Goal: Transaction & Acquisition: Purchase product/service

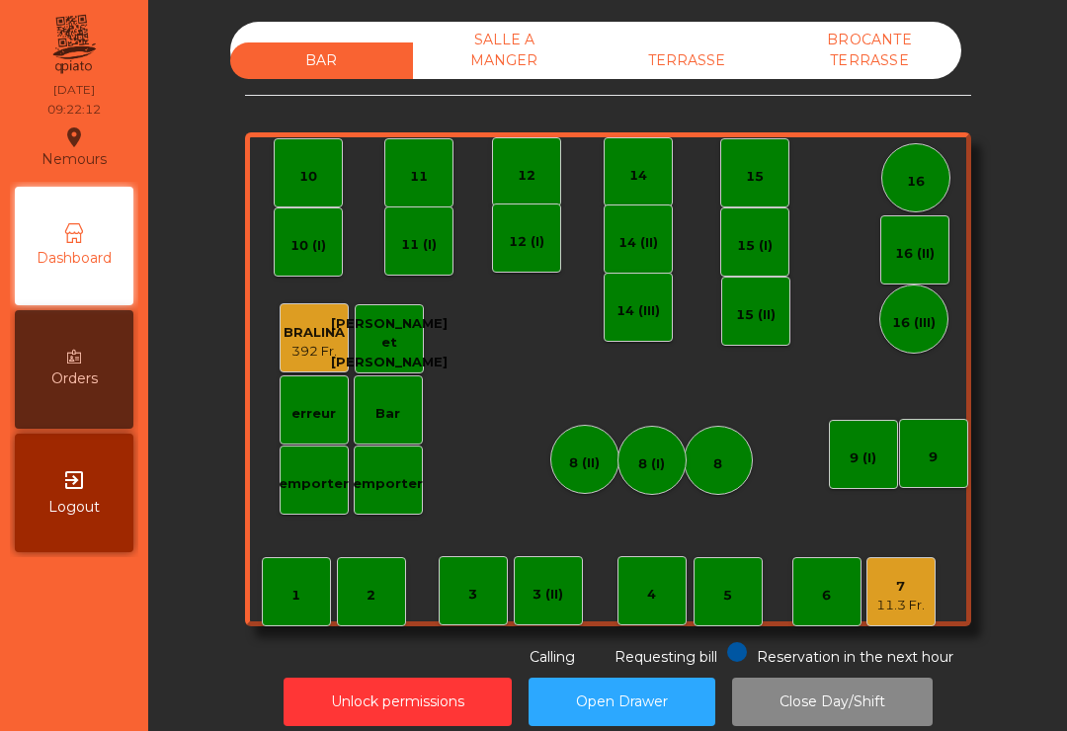
click at [916, 607] on div "11.3 Fr." at bounding box center [900, 606] width 48 height 20
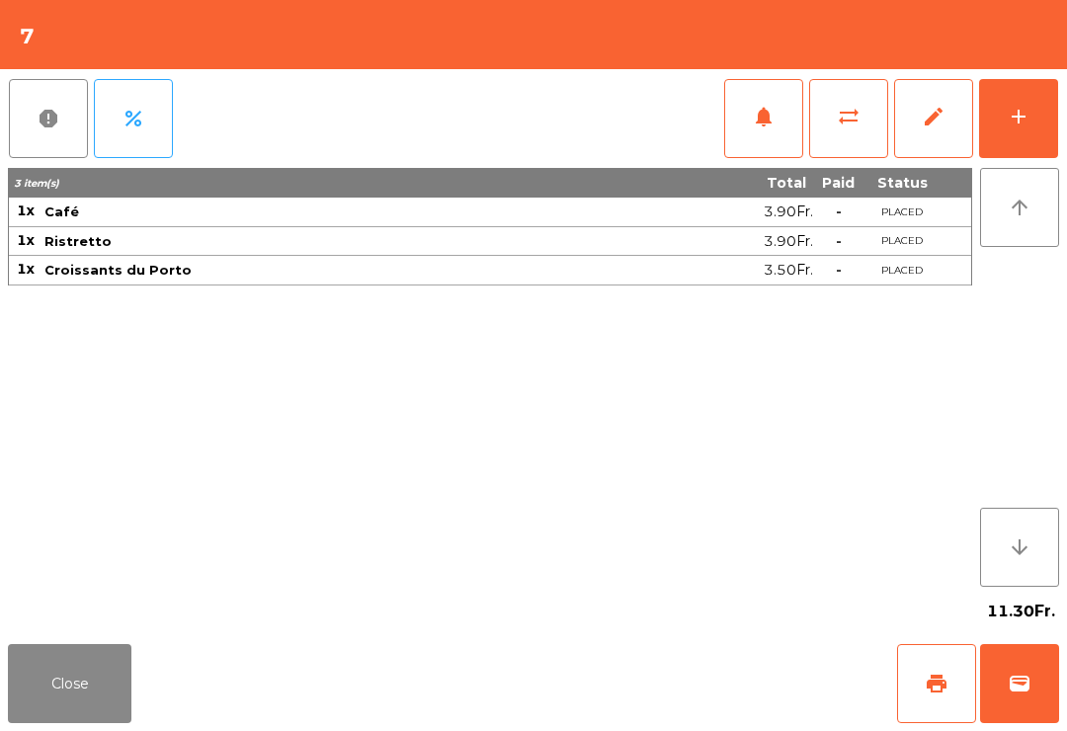
click at [853, 120] on span "sync_alt" at bounding box center [849, 117] width 24 height 24
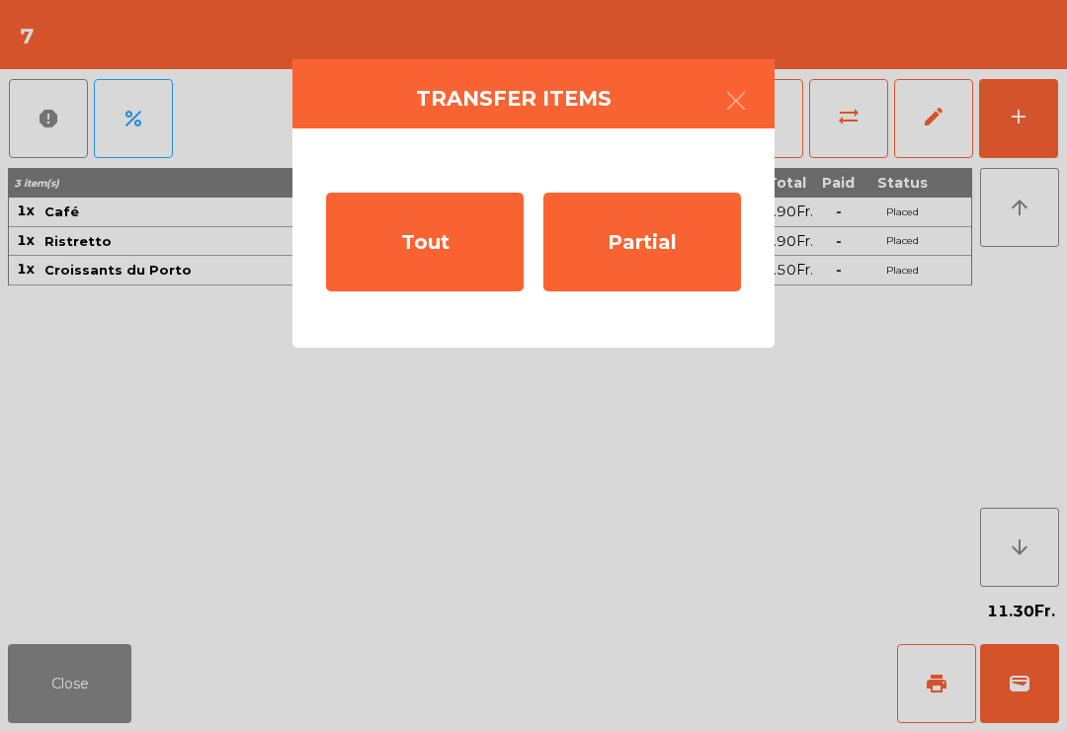
click at [1024, 693] on ngb-modal-window "Transfer items Tout Partial" at bounding box center [533, 365] width 1067 height 731
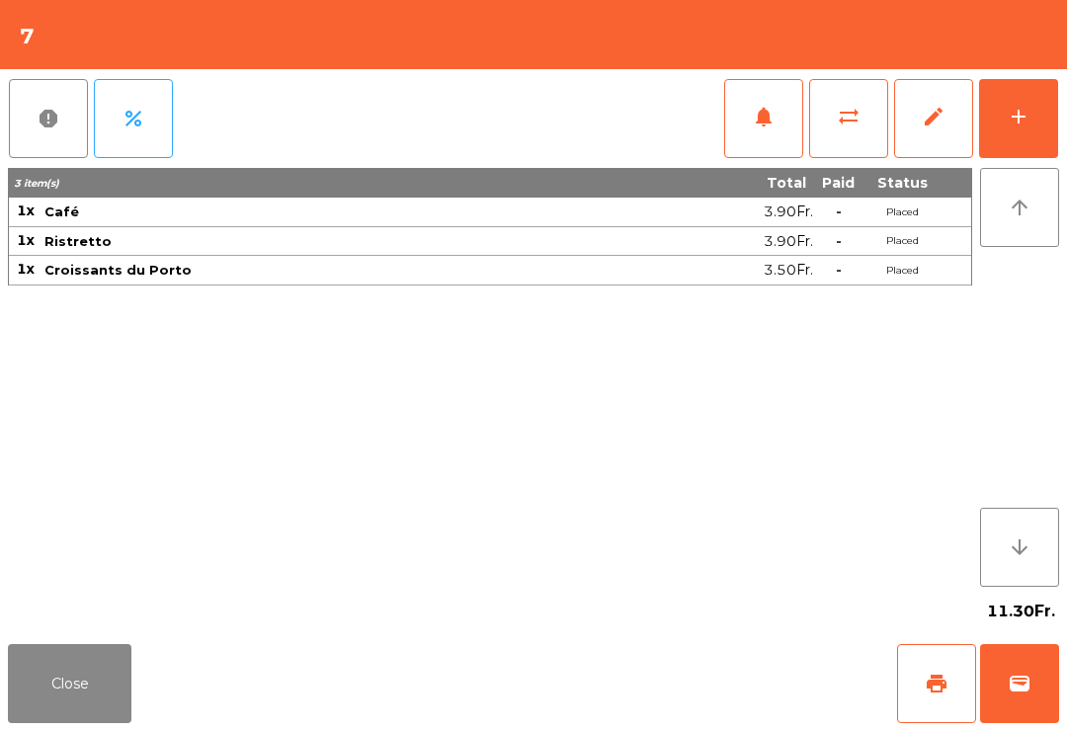
click at [1020, 666] on button "wallet" at bounding box center [1019, 683] width 79 height 79
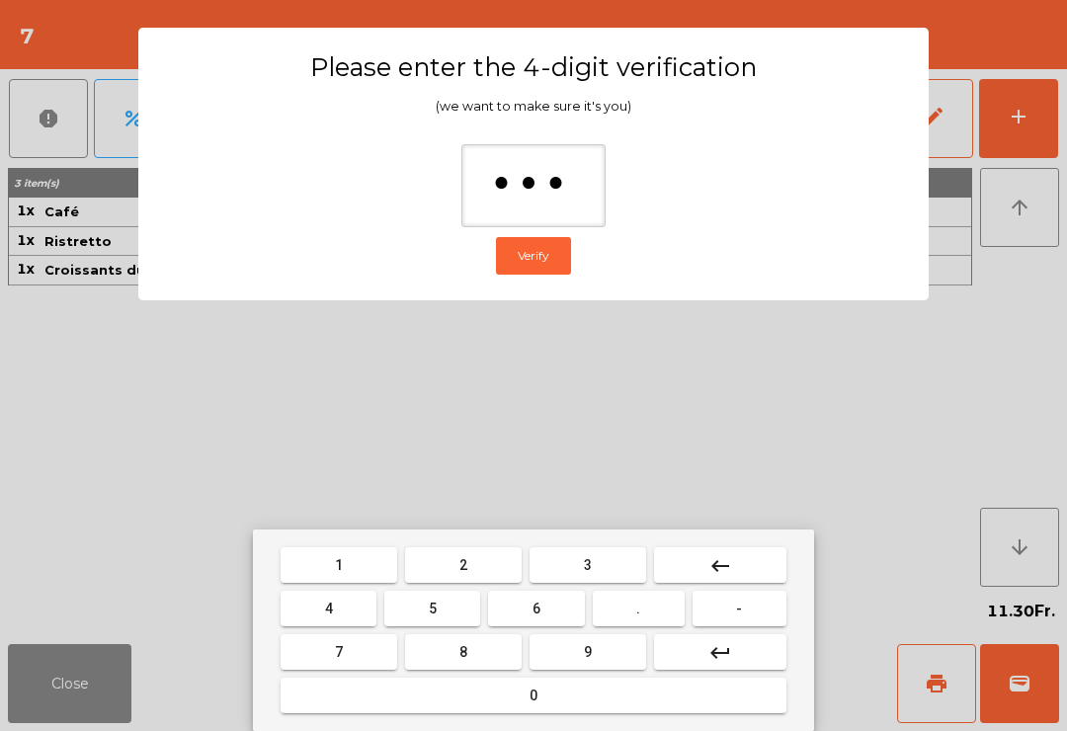
type input "****"
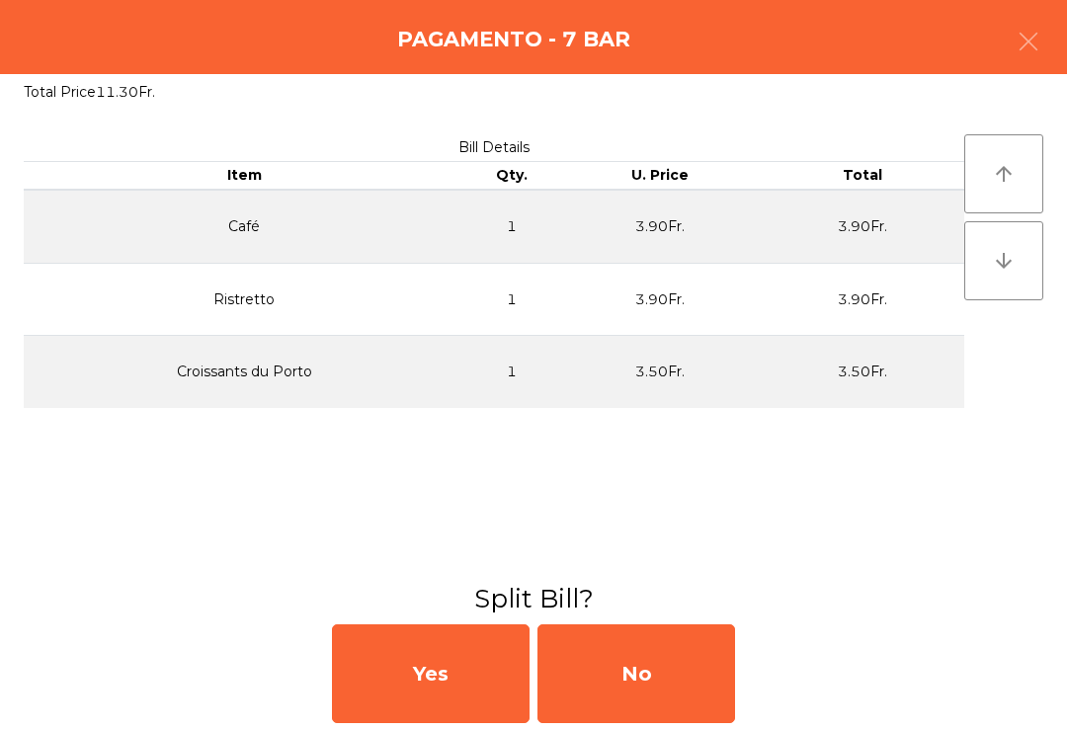
click at [657, 687] on div "No" at bounding box center [636, 673] width 198 height 99
click at [648, 689] on div "MB" at bounding box center [636, 673] width 198 height 99
click at [679, 687] on div "No" at bounding box center [636, 673] width 198 height 99
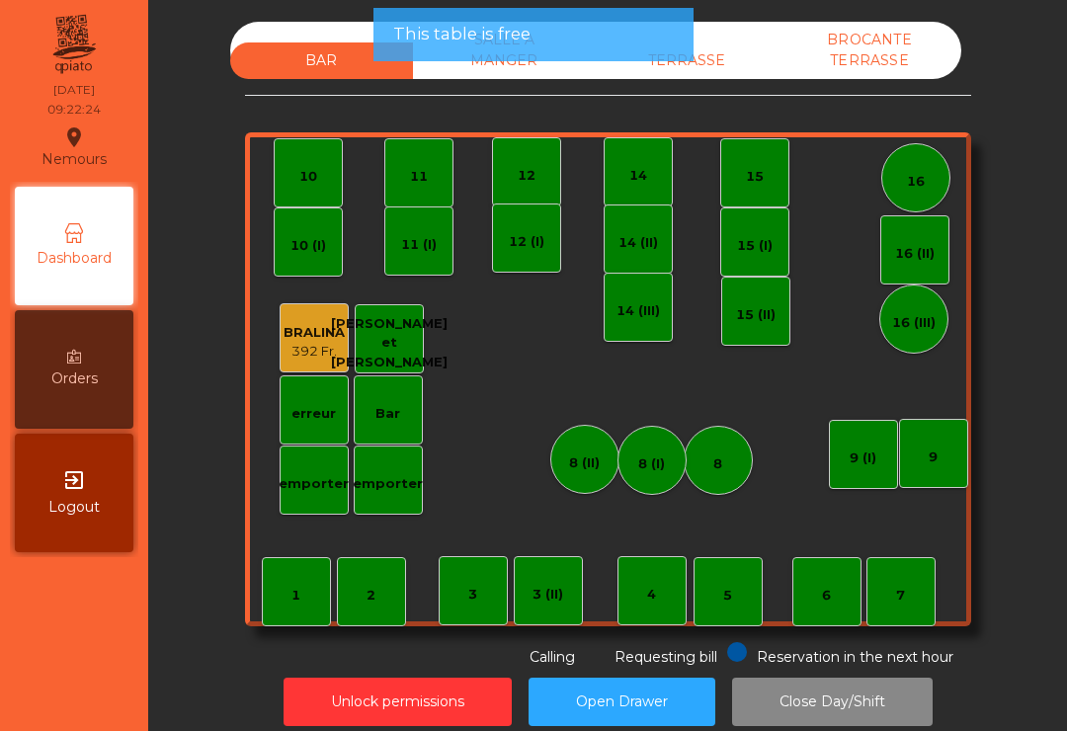
click at [313, 608] on div "1" at bounding box center [296, 591] width 69 height 69
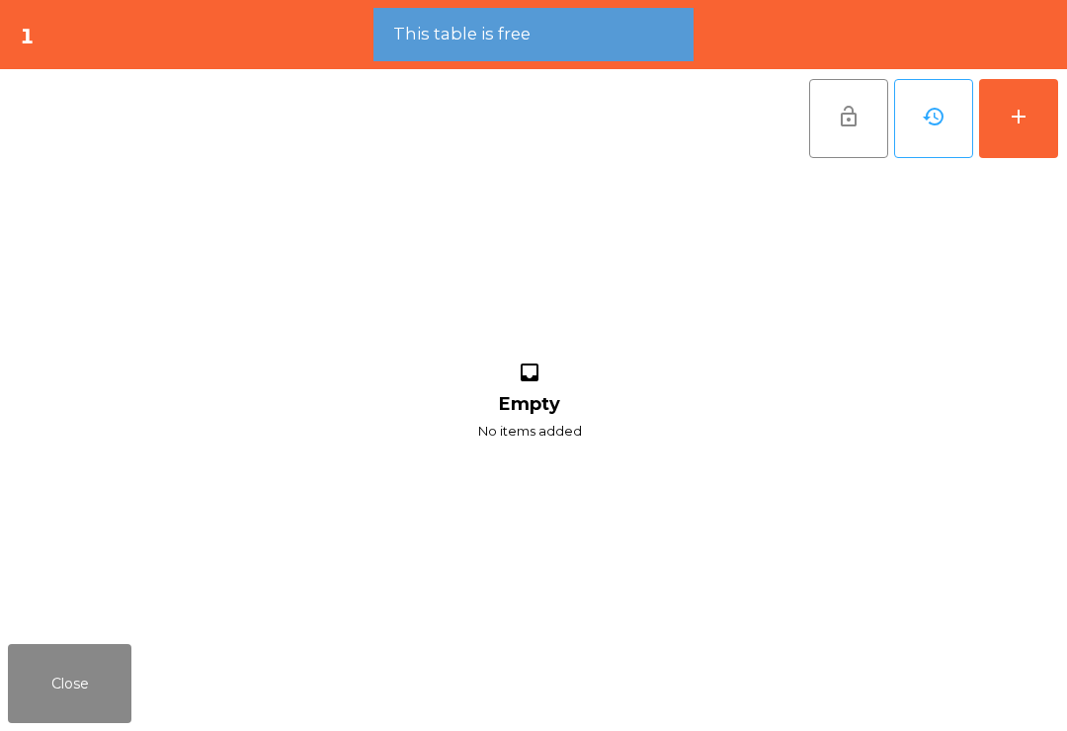
click at [1012, 116] on div "add" at bounding box center [1019, 117] width 24 height 24
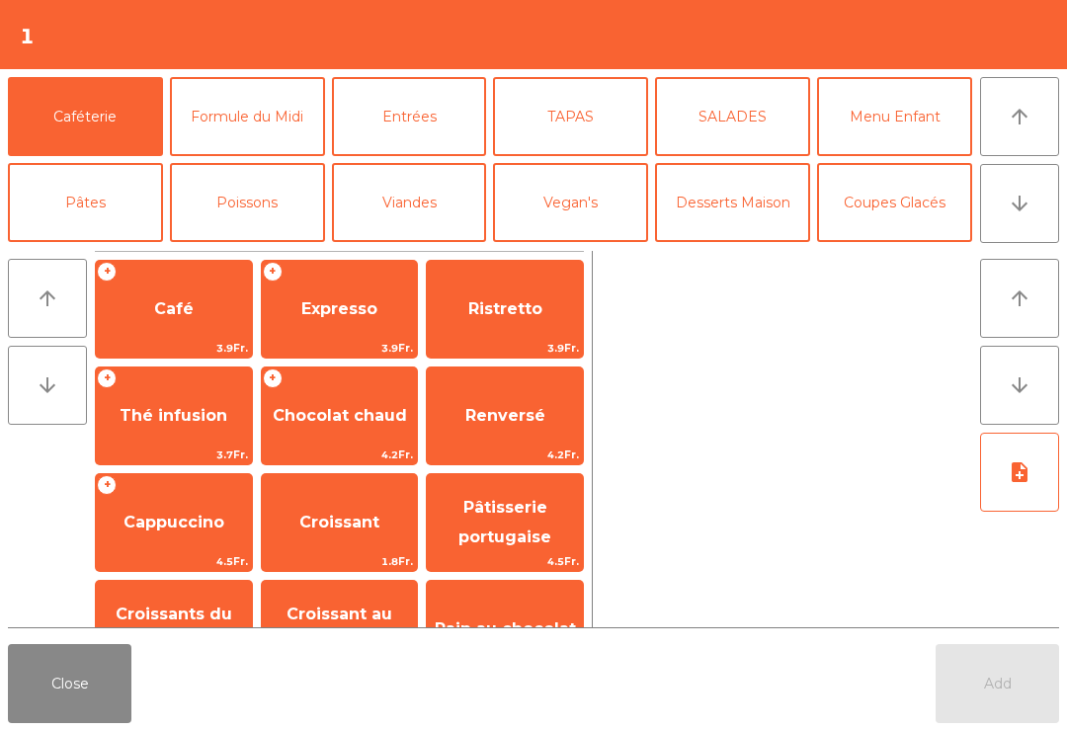
click at [152, 410] on span "Thé infusion" at bounding box center [174, 415] width 108 height 19
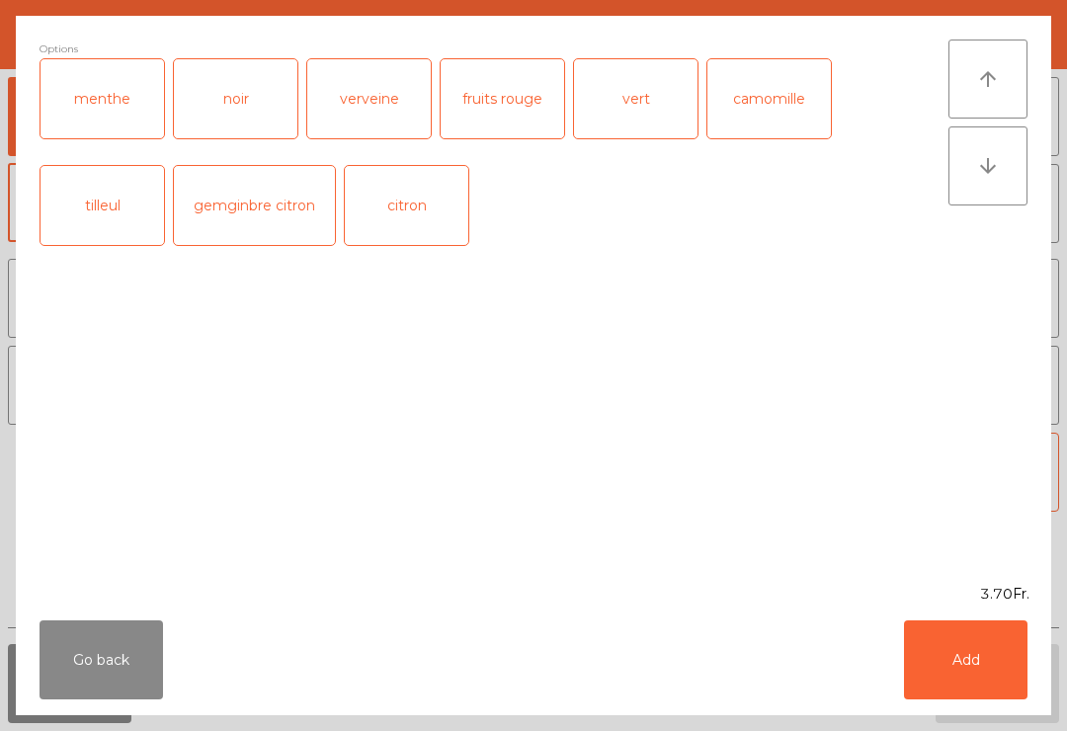
click at [969, 666] on button "Add" at bounding box center [965, 659] width 123 height 79
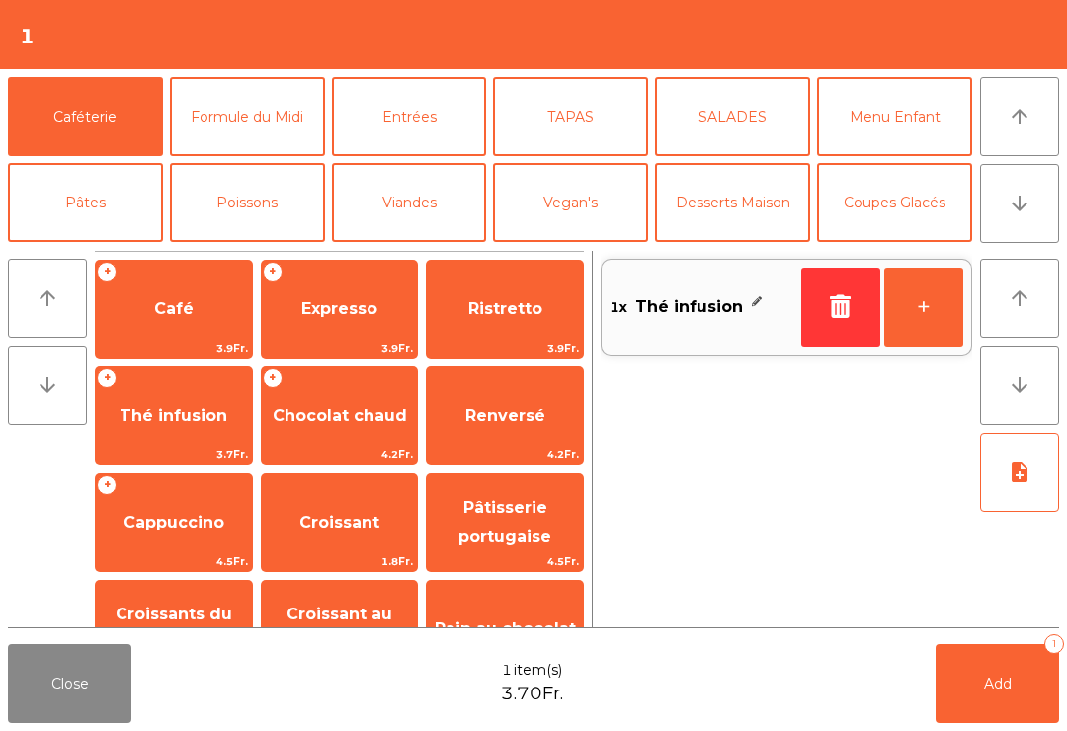
click at [153, 522] on span "Cappuccino" at bounding box center [173, 522] width 101 height 19
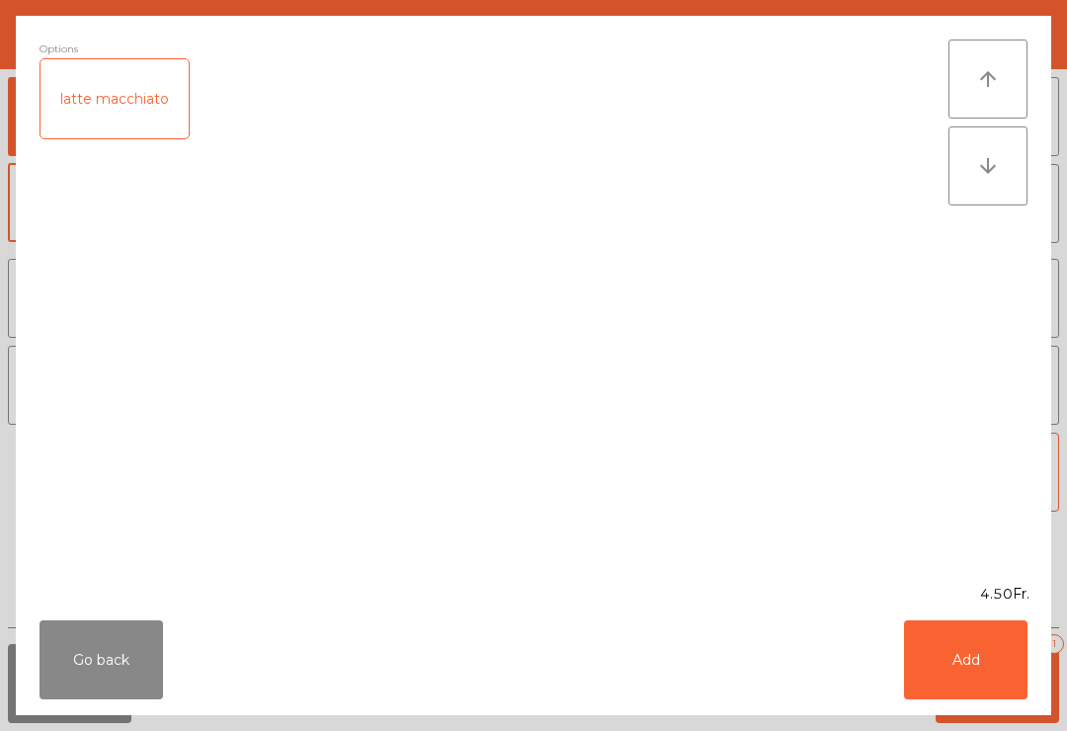
click at [972, 681] on button "Add" at bounding box center [965, 659] width 123 height 79
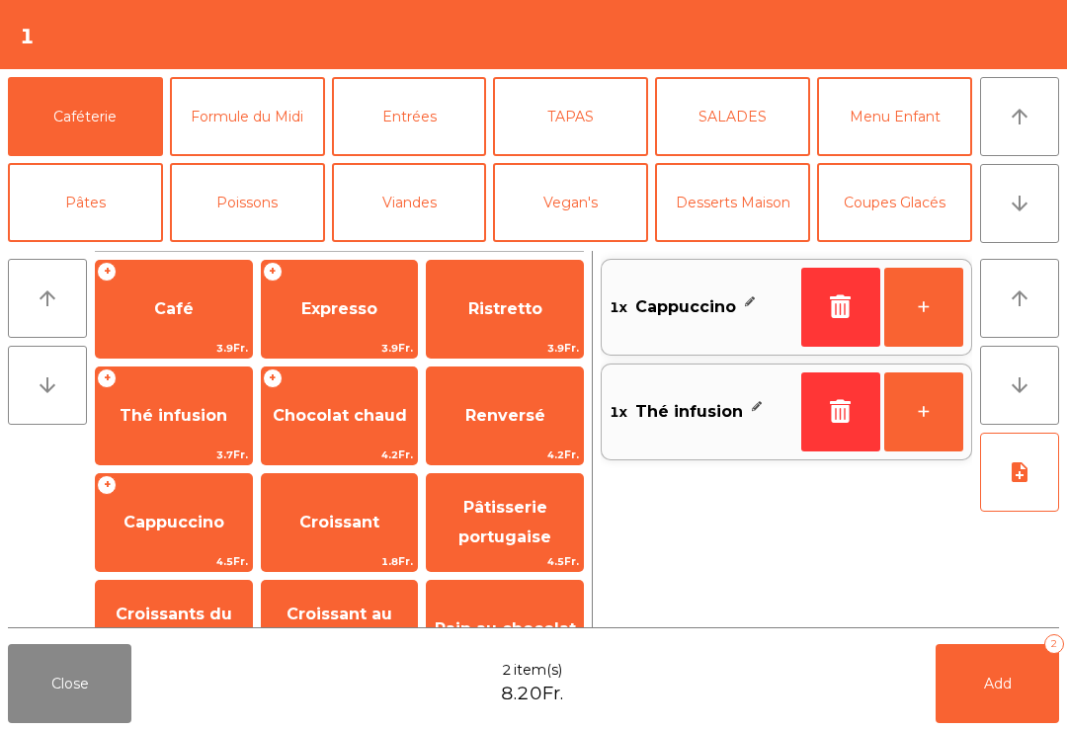
click at [338, 534] on span "Croissant" at bounding box center [340, 522] width 156 height 53
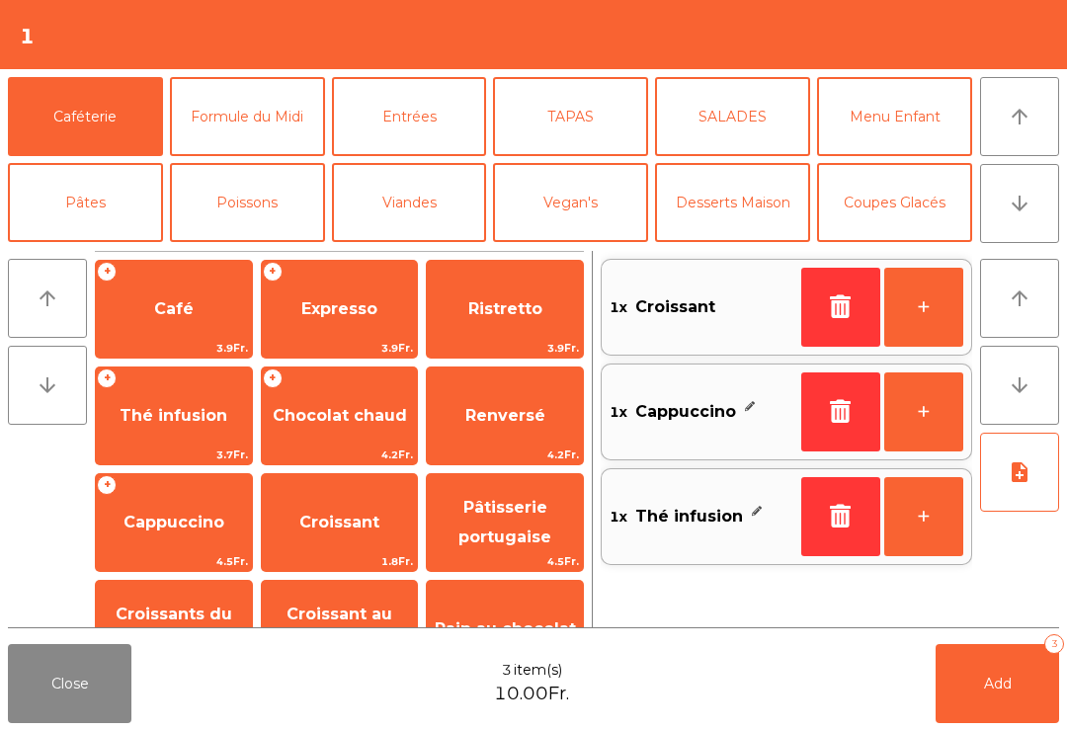
click at [933, 309] on button "+" at bounding box center [923, 307] width 79 height 79
click at [1005, 679] on span "Add" at bounding box center [998, 684] width 28 height 18
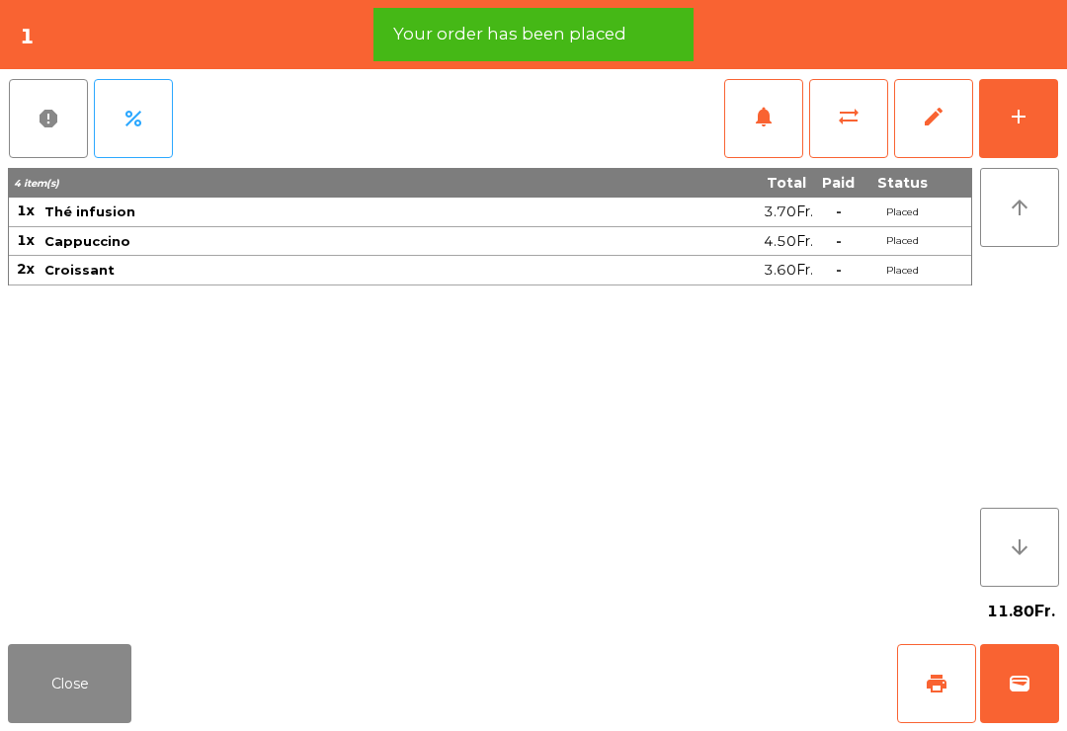
click at [57, 683] on button "Close" at bounding box center [69, 683] width 123 height 79
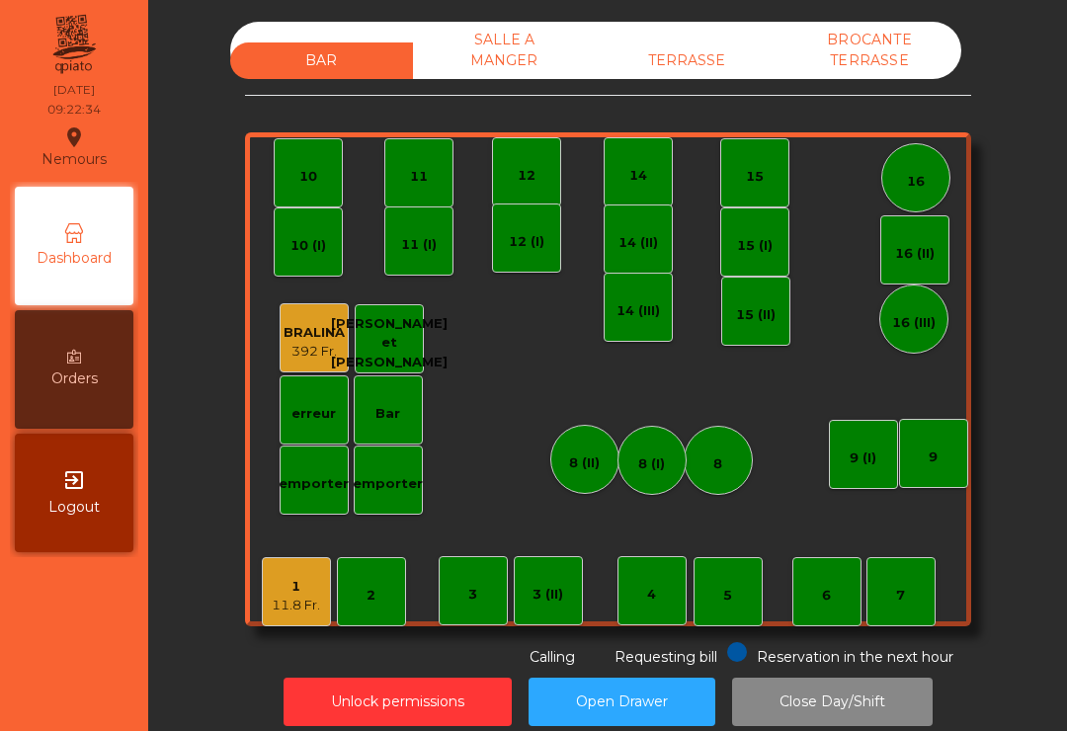
click at [534, 173] on div "12" at bounding box center [527, 176] width 18 height 20
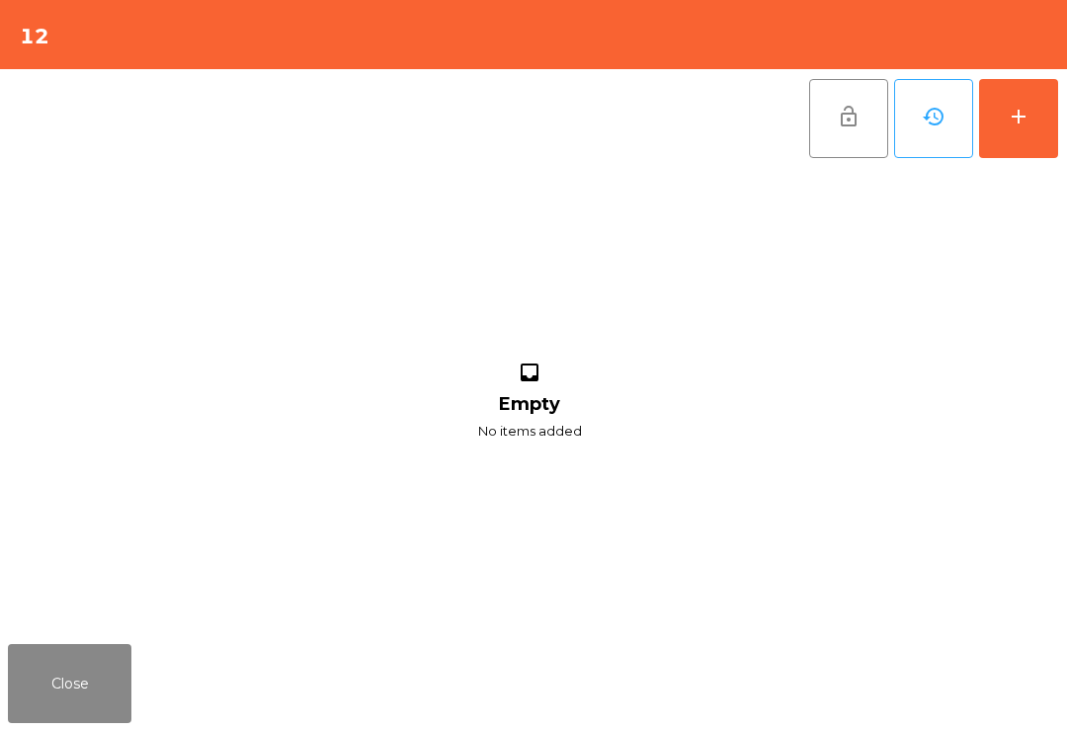
click at [1024, 126] on div "add" at bounding box center [1019, 117] width 24 height 24
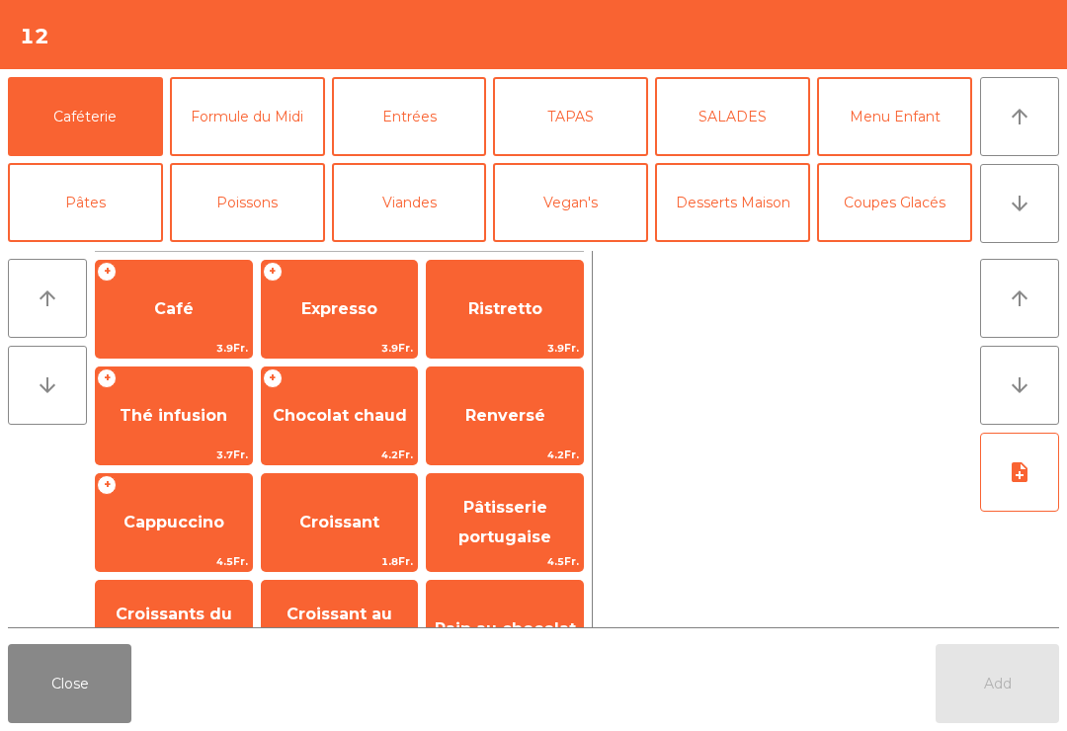
click at [467, 444] on div "Renversé 4.2Fr." at bounding box center [505, 416] width 158 height 99
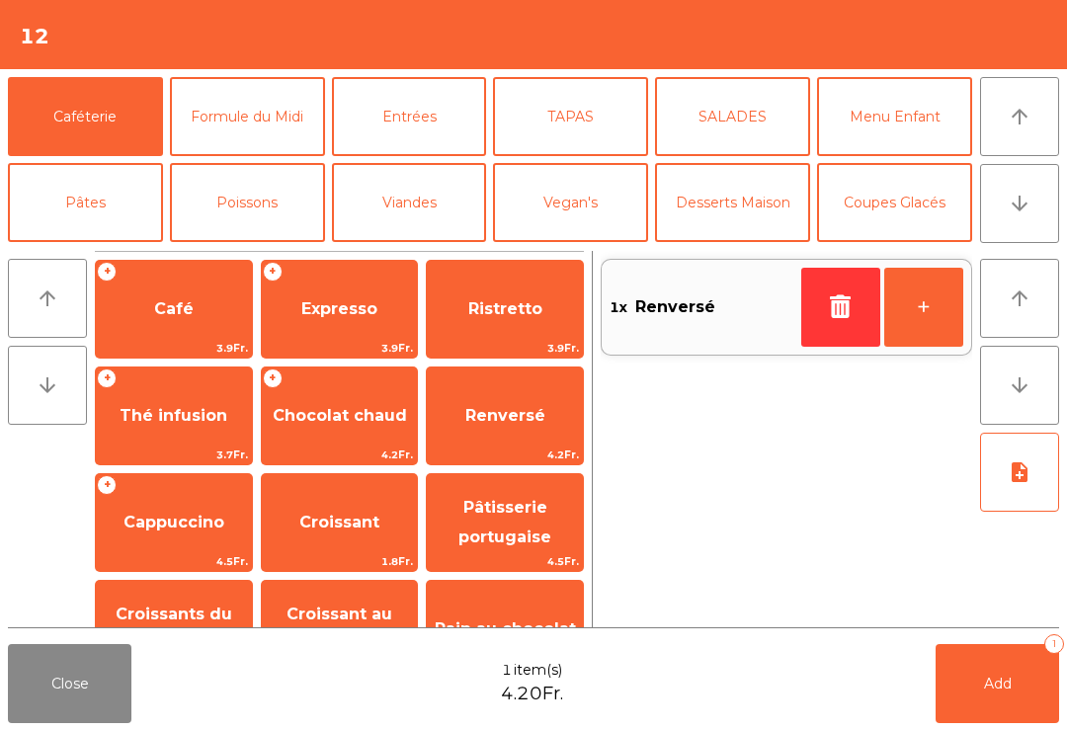
click at [932, 315] on button "+" at bounding box center [923, 307] width 79 height 79
click at [326, 534] on span "Croissant" at bounding box center [340, 522] width 156 height 53
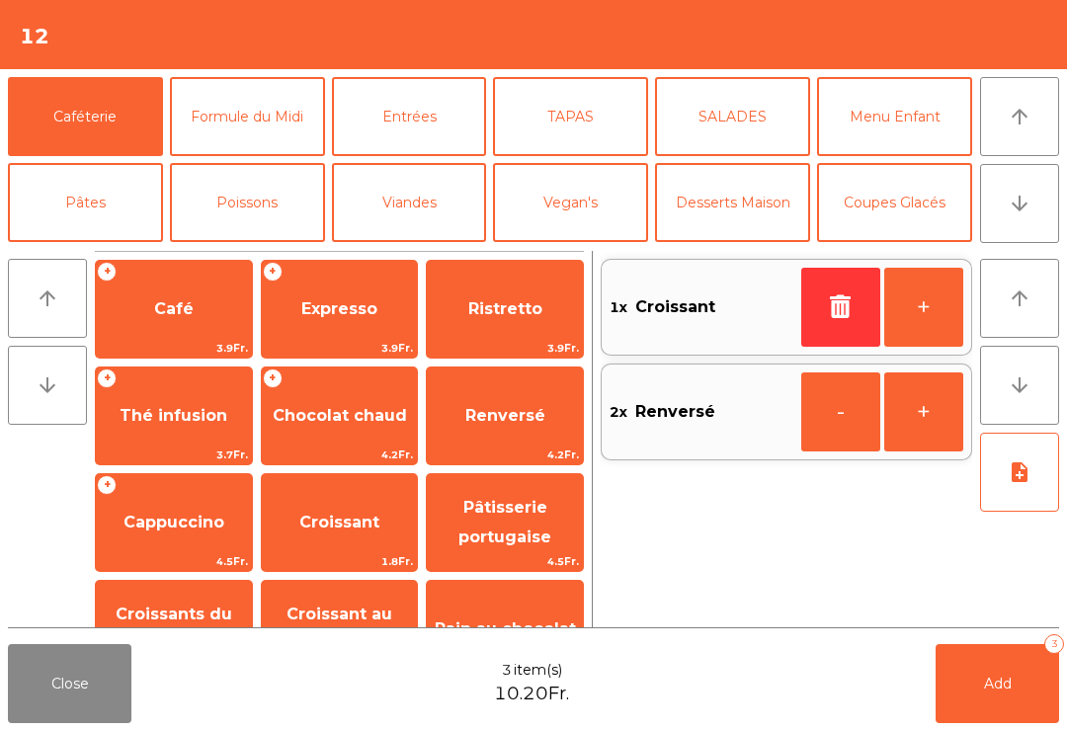
click at [310, 618] on span "Croissant au chocolat pt" at bounding box center [340, 629] width 106 height 48
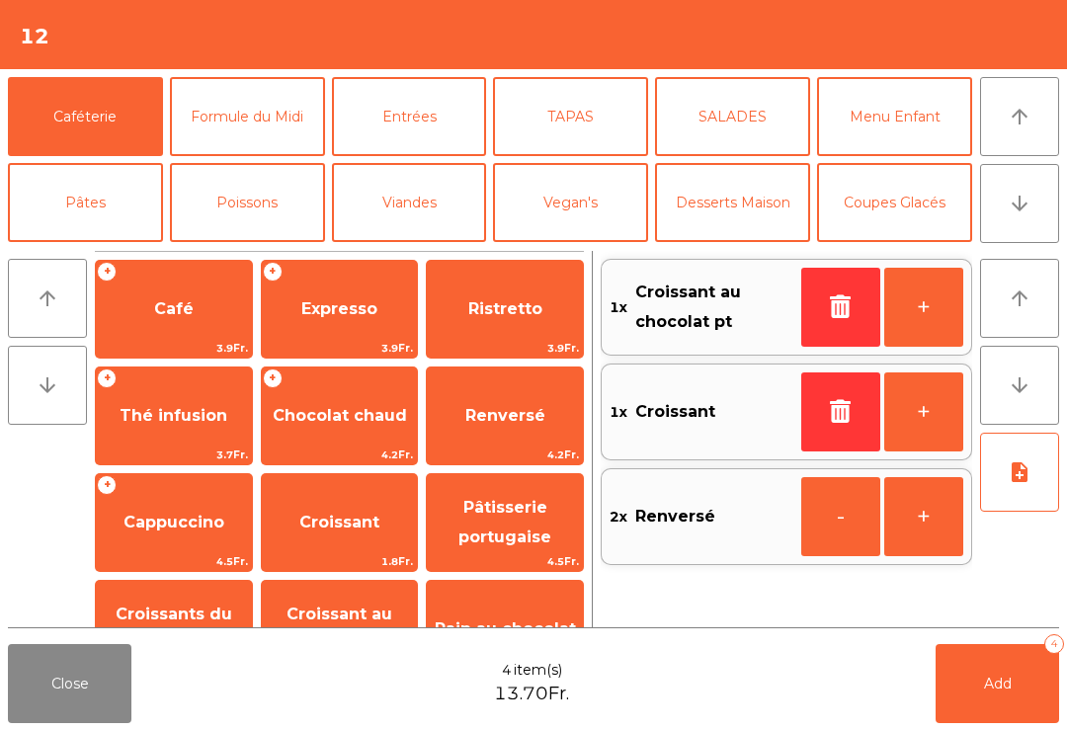
click at [1005, 691] on span "Add" at bounding box center [998, 684] width 28 height 18
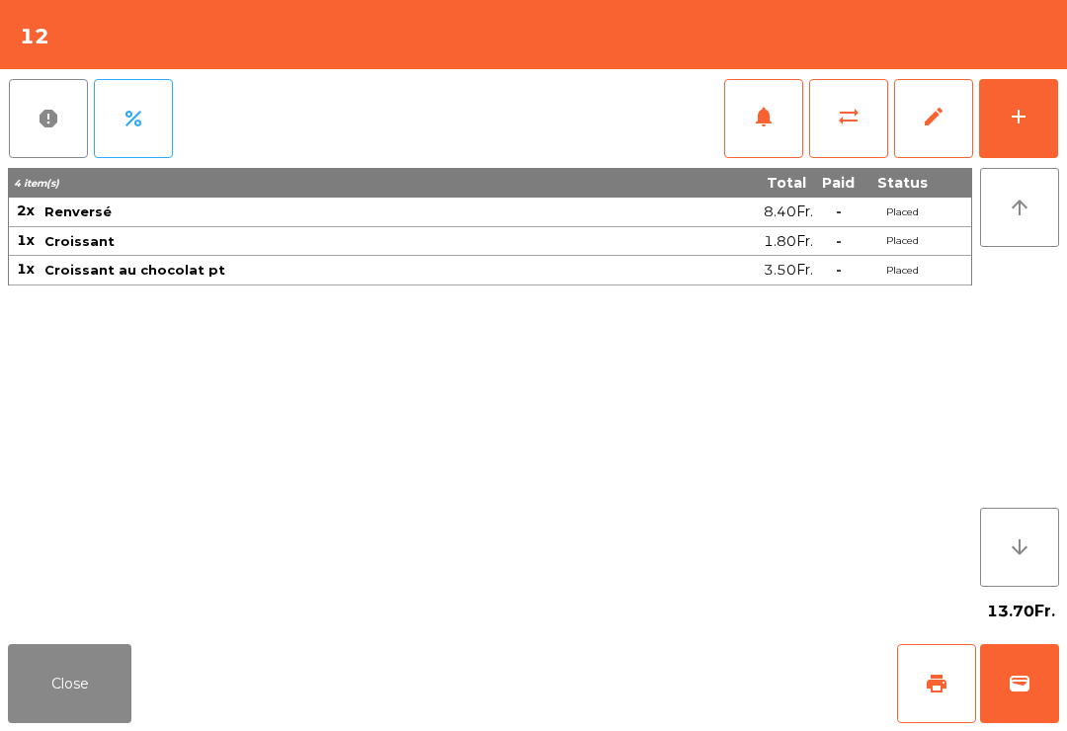
click at [44, 707] on button "Close" at bounding box center [69, 683] width 123 height 79
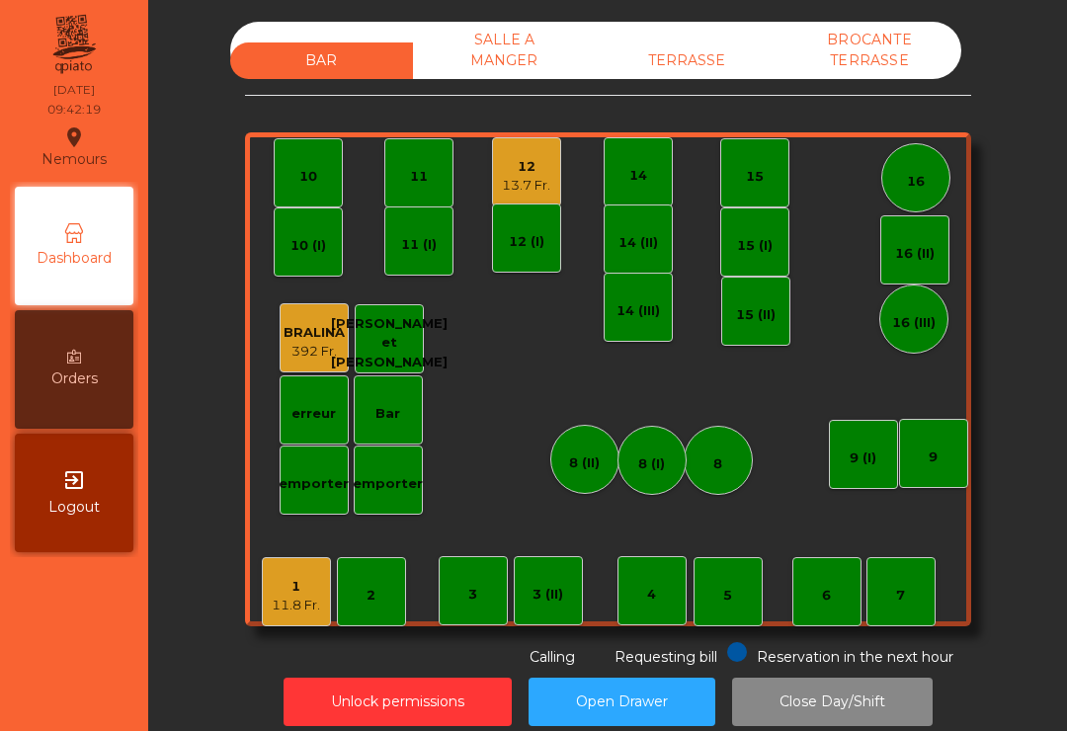
click at [296, 602] on div "11.8 Fr." at bounding box center [296, 606] width 48 height 20
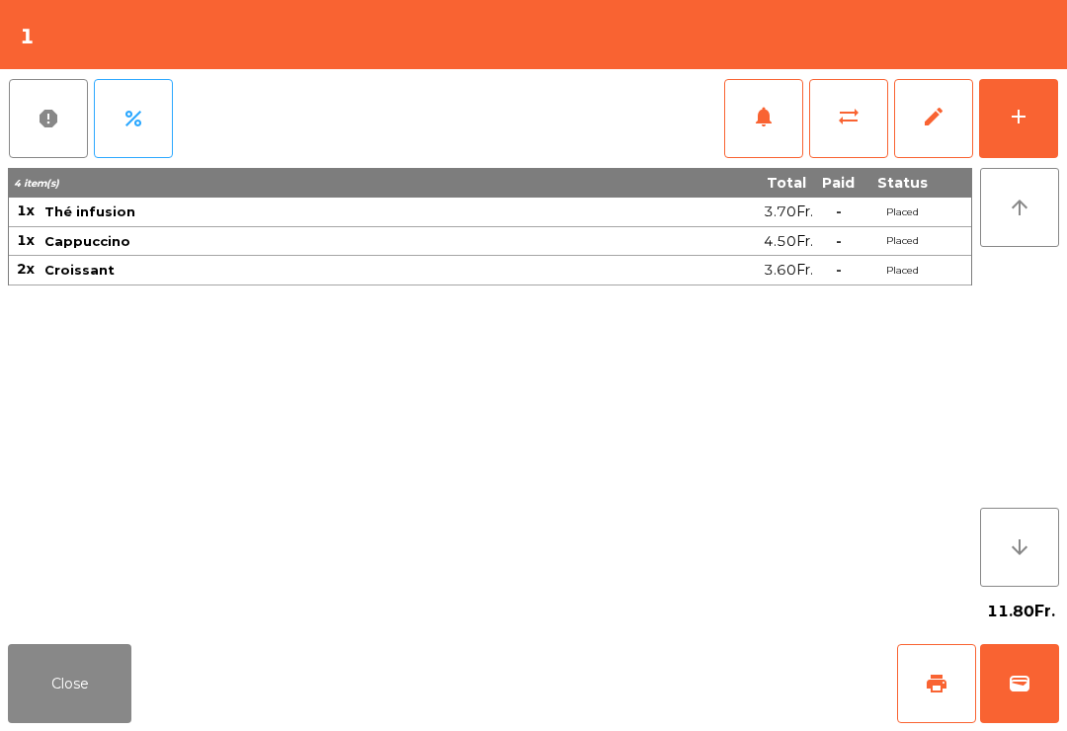
click at [925, 681] on span "print" at bounding box center [937, 684] width 24 height 24
click at [78, 713] on button "Close" at bounding box center [69, 683] width 123 height 79
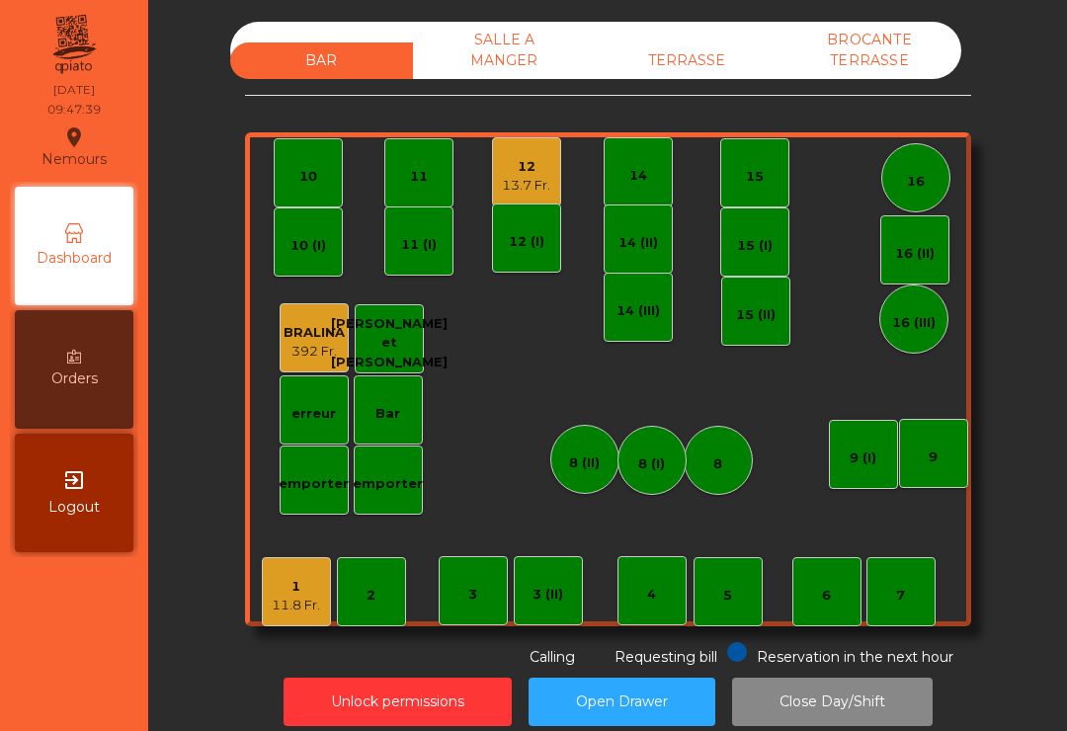
click at [503, 203] on div "12 13.7 Fr." at bounding box center [526, 171] width 69 height 69
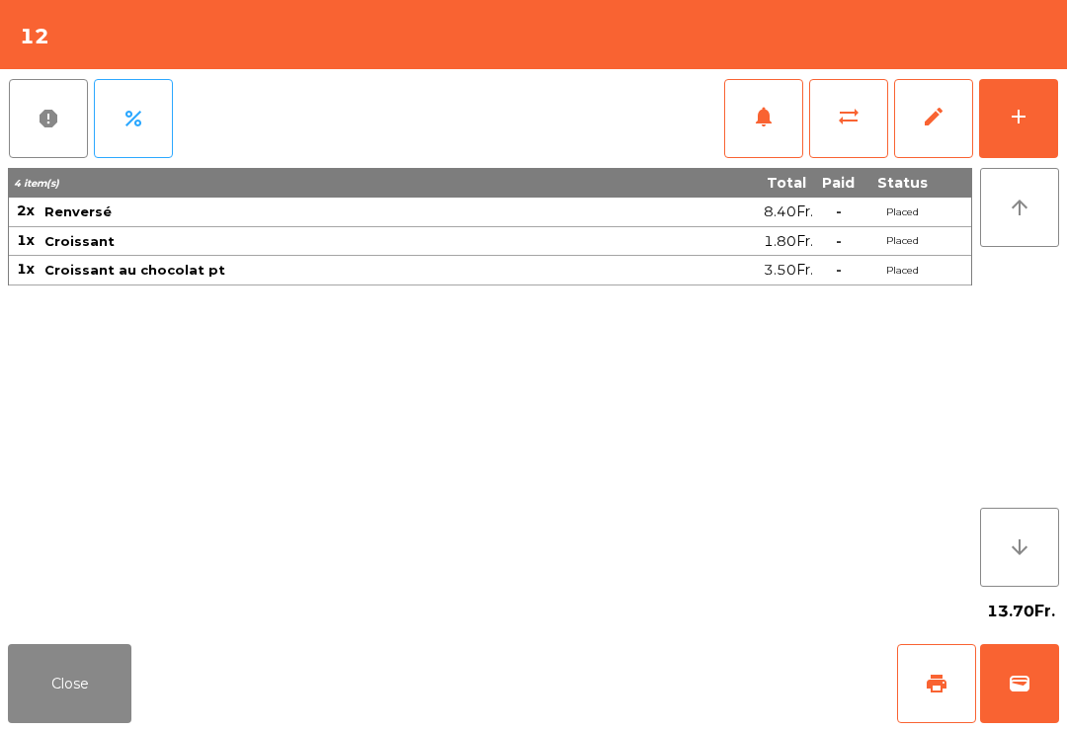
click at [954, 686] on button "print" at bounding box center [936, 683] width 79 height 79
